Goal: Transaction & Acquisition: Purchase product/service

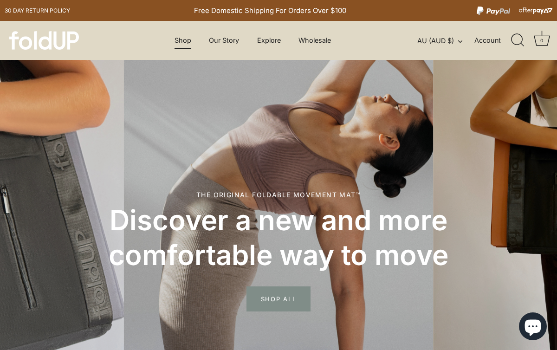
click at [176, 41] on link "Shop" at bounding box center [182, 41] width 33 height 18
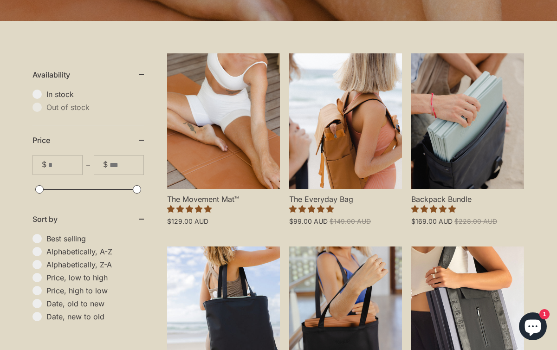
scroll to position [223, 0]
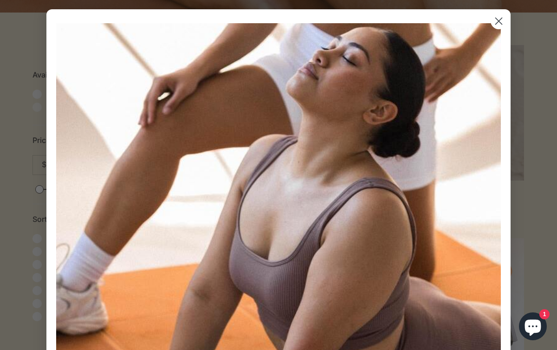
click at [494, 21] on circle "Close dialog" at bounding box center [498, 20] width 15 height 15
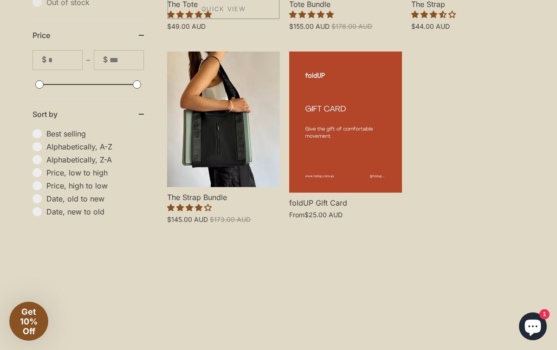
scroll to position [651, 0]
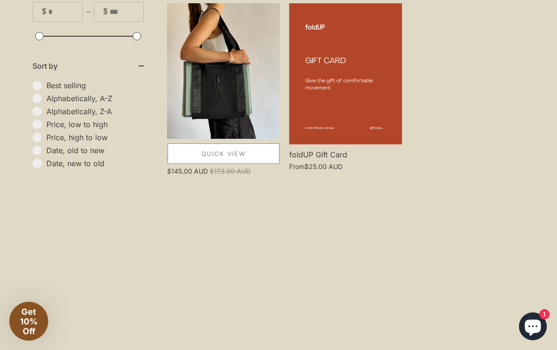
click at [215, 153] on link "Quick View" at bounding box center [224, 154] width 112 height 20
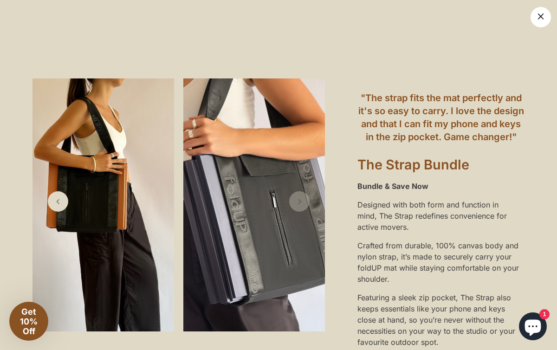
click at [541, 19] on link "×" at bounding box center [541, 17] width 20 height 20
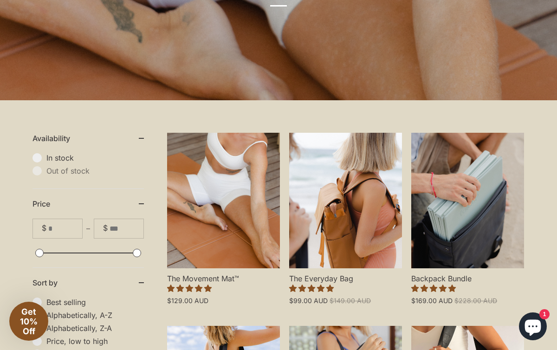
scroll to position [0, 0]
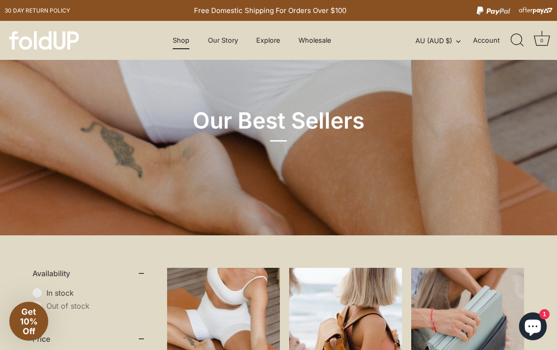
click at [186, 45] on link "Shop" at bounding box center [181, 41] width 33 height 18
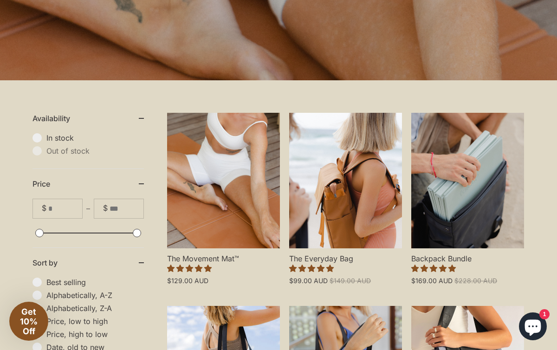
scroll to position [207, 0]
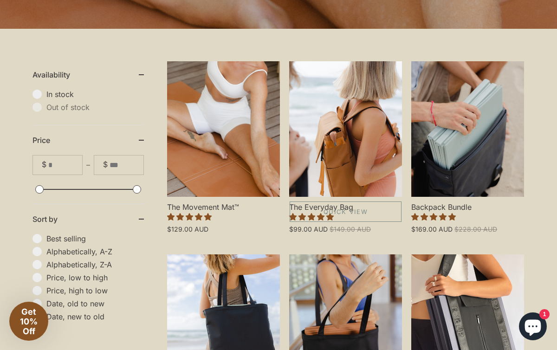
click at [357, 174] on link "The Everyday Bag" at bounding box center [345, 129] width 113 height 136
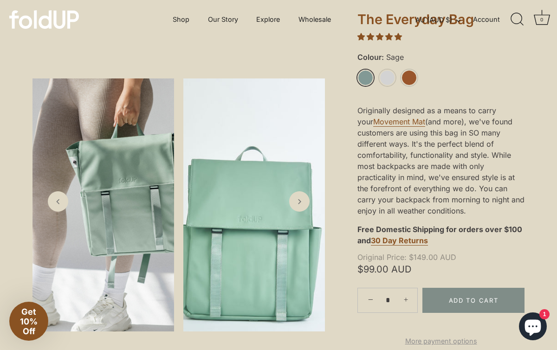
scroll to position [223, 0]
